Goal: Use online tool/utility

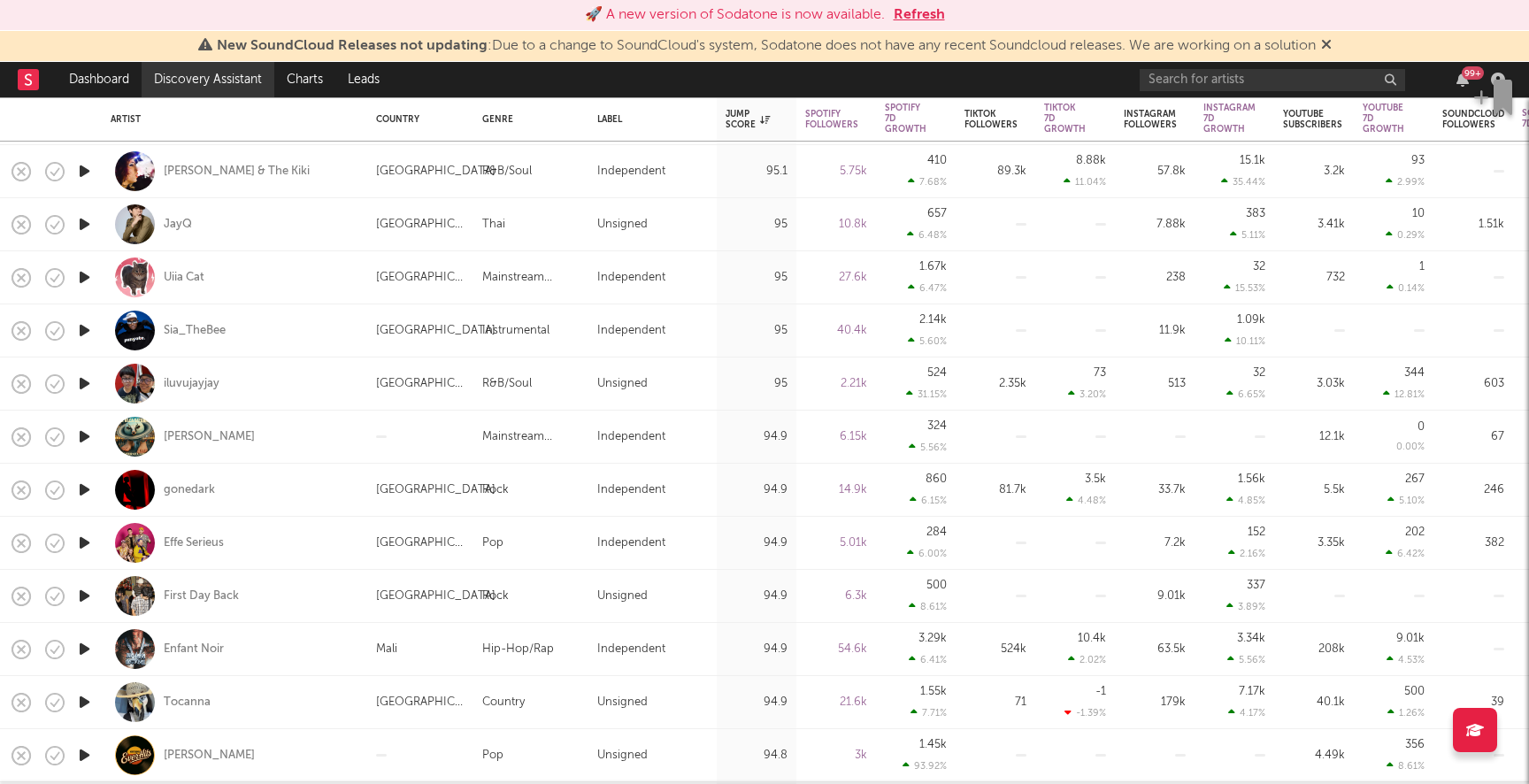
click at [205, 78] on link "Discovery Assistant" at bounding box center [208, 80] width 133 height 36
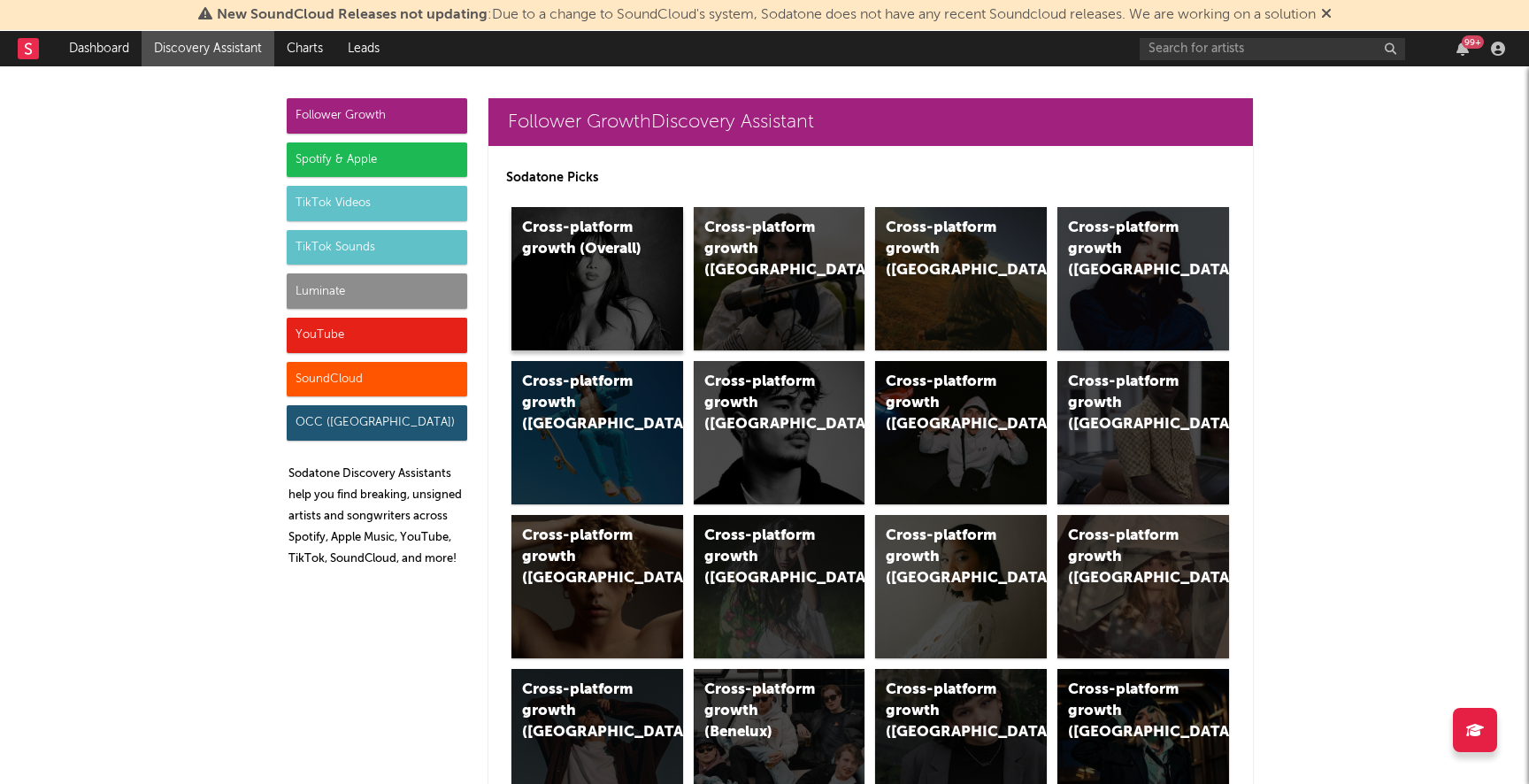
click at [614, 304] on div "Cross-platform growth (Overall)" at bounding box center [598, 278] width 172 height 144
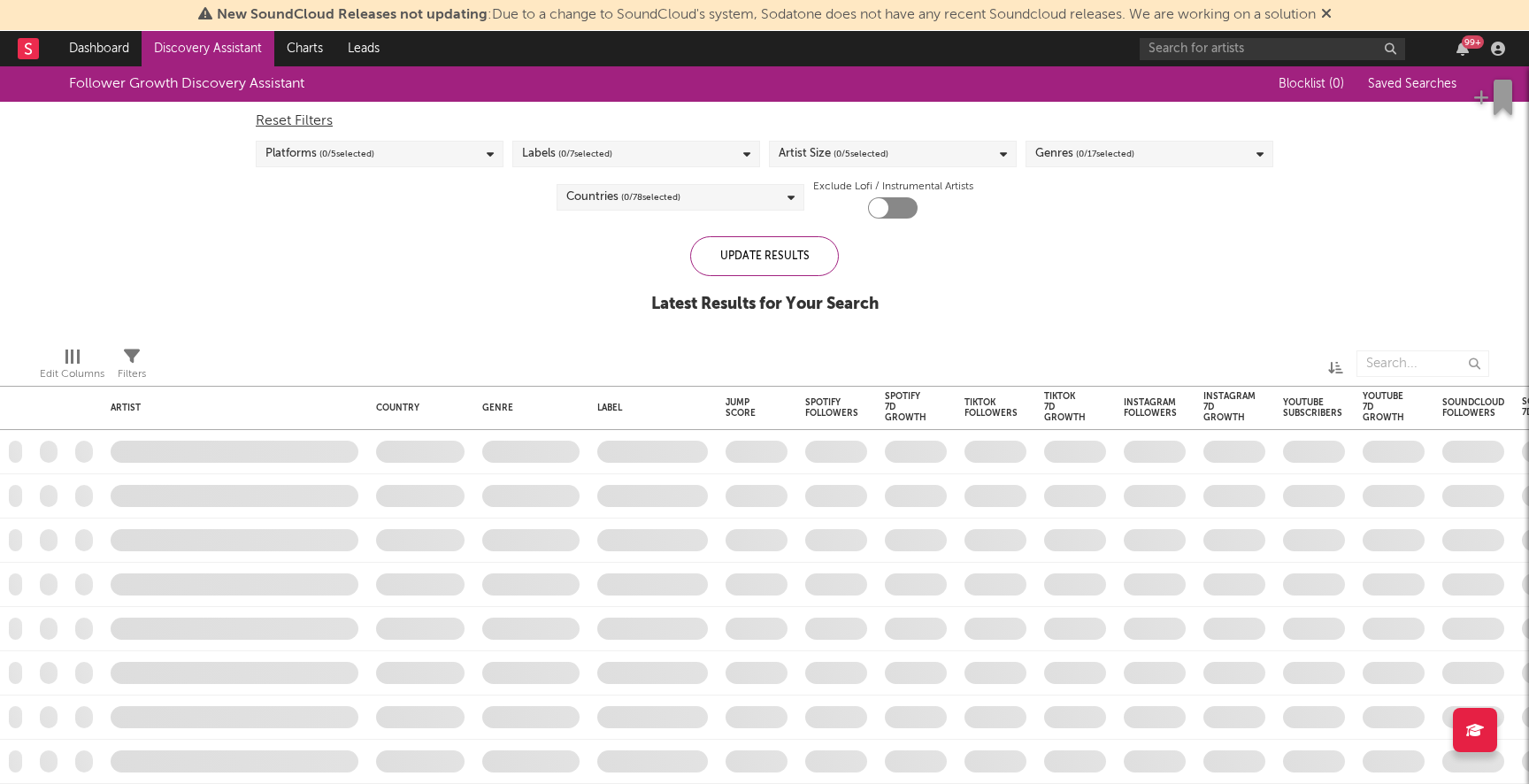
checkbox input "true"
